Goal: Task Accomplishment & Management: Manage account settings

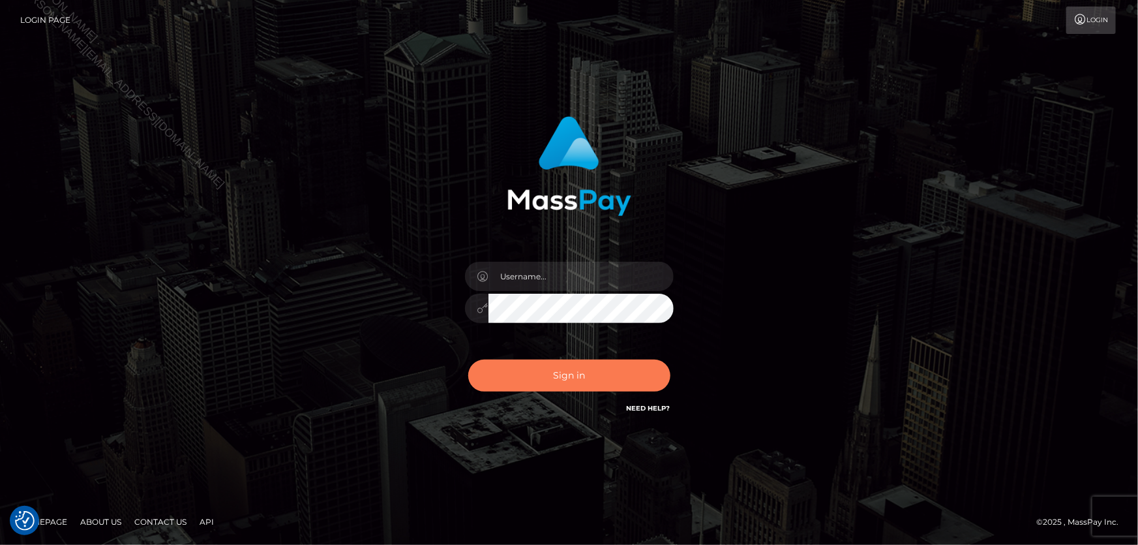
click at [564, 369] on button "Sign in" at bounding box center [569, 375] width 202 height 32
type input "Lorelee"
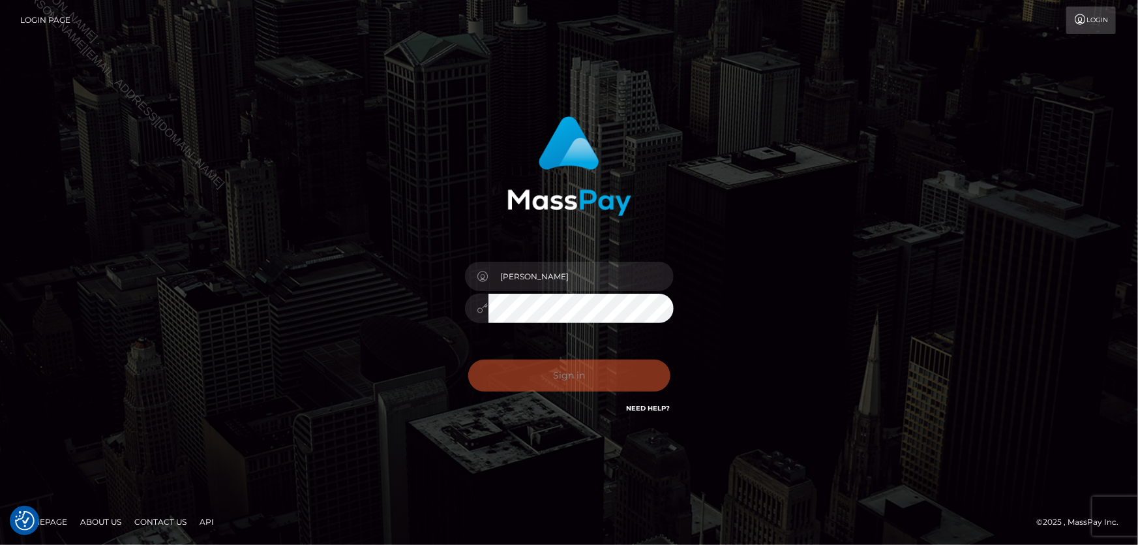
click at [565, 369] on div "Sign in Need Help?" at bounding box center [569, 381] width 228 height 58
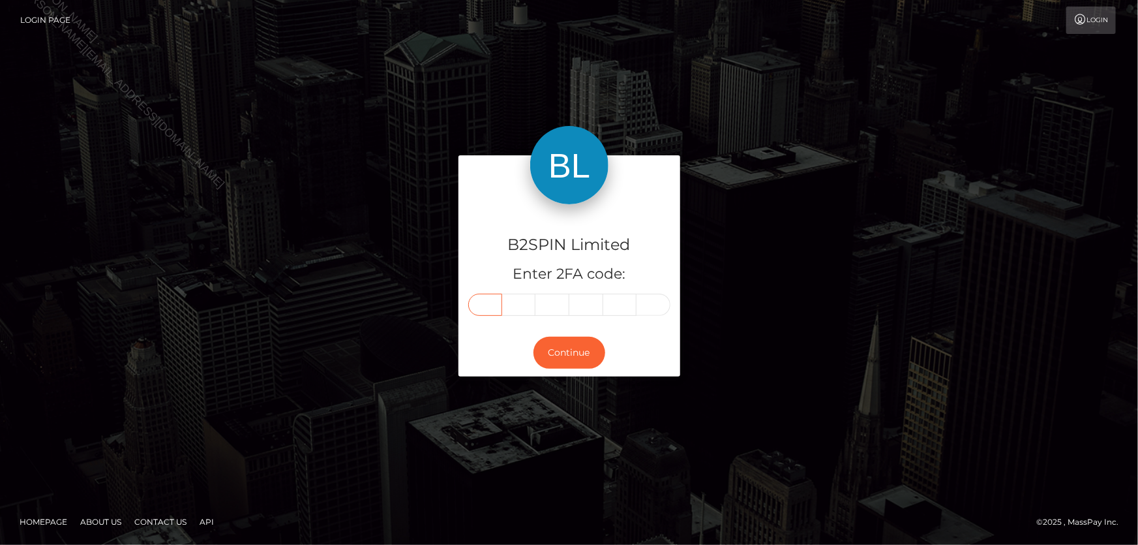
click at [489, 303] on input "text" at bounding box center [485, 305] width 34 height 22
type input "7"
type input "4"
type input "5"
type input "3"
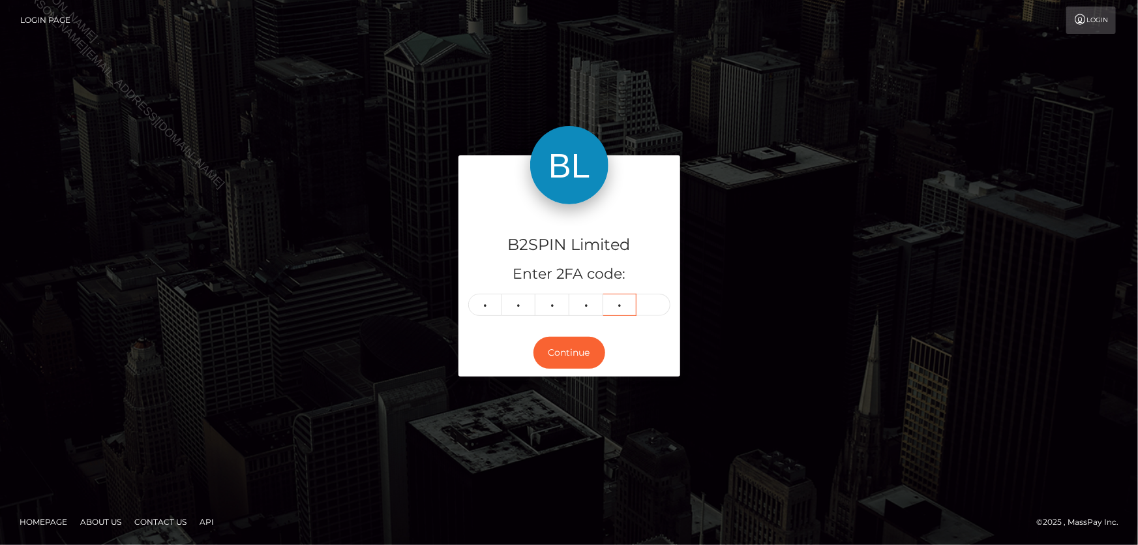
type input "4"
type input "5"
click at [562, 346] on button "Continue" at bounding box center [570, 353] width 72 height 32
click at [578, 354] on button "Continue" at bounding box center [570, 353] width 72 height 32
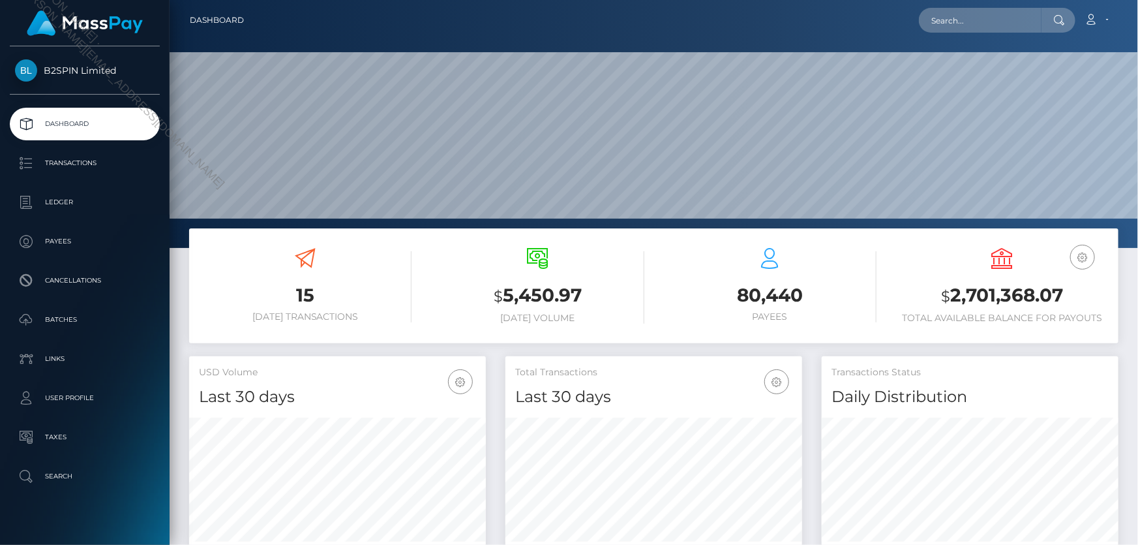
scroll to position [231, 296]
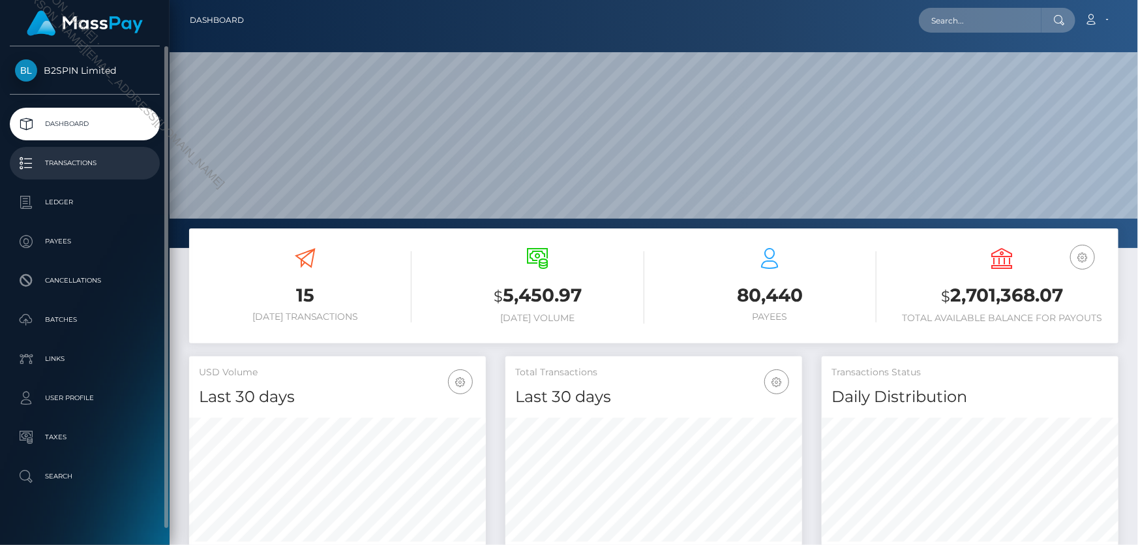
click at [65, 158] on p "Transactions" at bounding box center [85, 163] width 140 height 20
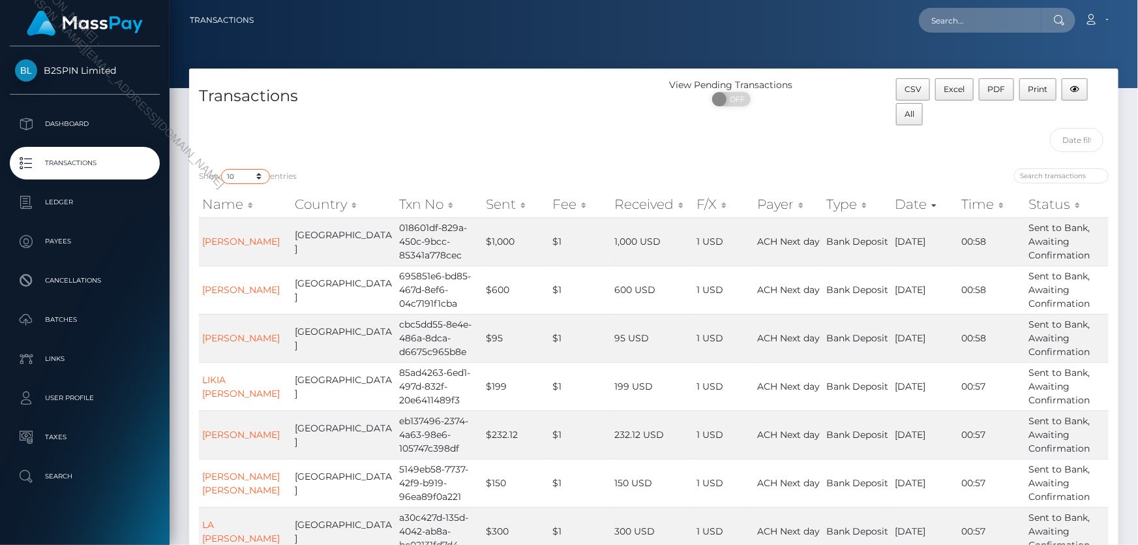
click at [258, 176] on select "10 25 50 100 250 500 1,000 3,500" at bounding box center [245, 176] width 49 height 15
select select "3500"
click at [222, 169] on select "10 25 50 100 250 500 1,000 3,500" at bounding box center [245, 176] width 49 height 15
click at [750, 97] on span "OFF" at bounding box center [735, 99] width 33 height 14
checkbox input "true"
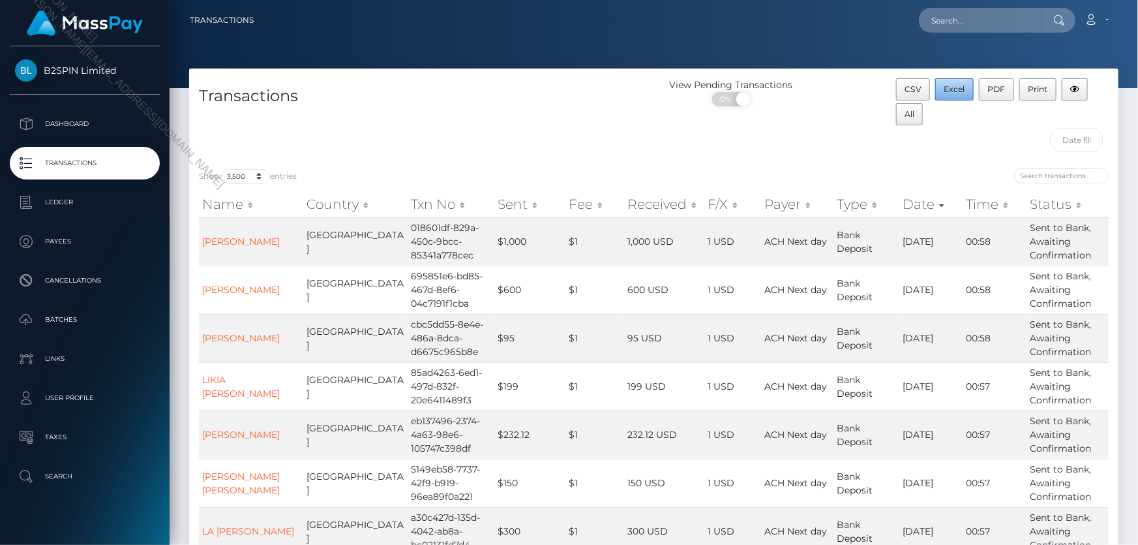
click at [955, 95] on button "Excel" at bounding box center [954, 89] width 38 height 22
